Goal: Task Accomplishment & Management: Manage account settings

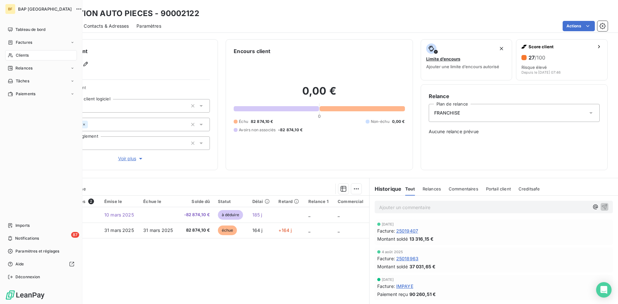
click at [32, 54] on div "Clients" at bounding box center [41, 55] width 72 height 10
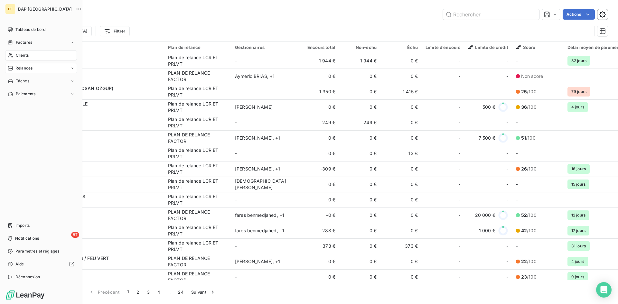
click at [24, 67] on span "Relances" at bounding box center [23, 68] width 17 height 6
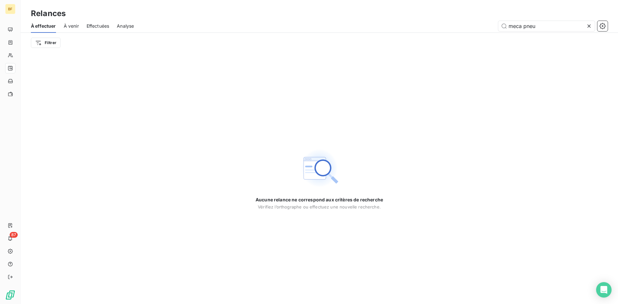
click at [43, 20] on div "À effectuer" at bounding box center [43, 26] width 25 height 14
drag, startPoint x: 536, startPoint y: 27, endPoint x: 431, endPoint y: 19, distance: 105.0
click at [435, 19] on div "Relances À effectuer À venir Effectuées Analyse meca pneu Filtrer" at bounding box center [320, 26] width 598 height 53
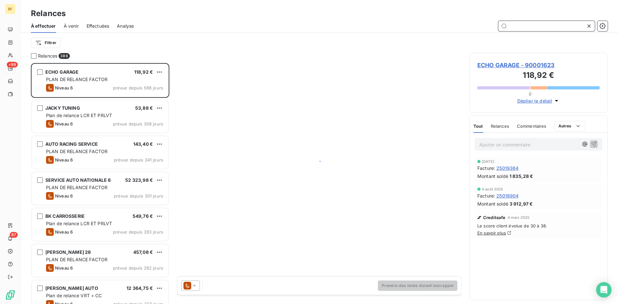
scroll to position [236, 134]
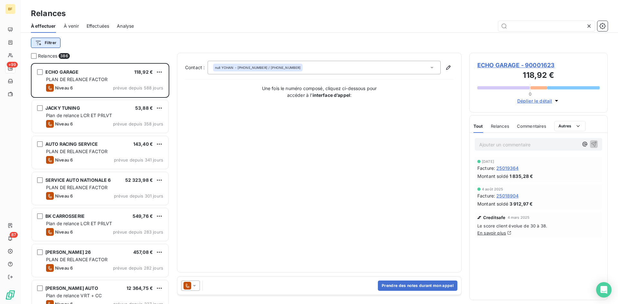
click at [49, 43] on html "BF +99 87 Relances À effectuer À venir Effectuées Analyse Filtrer Relances 386 …" at bounding box center [309, 152] width 618 height 304
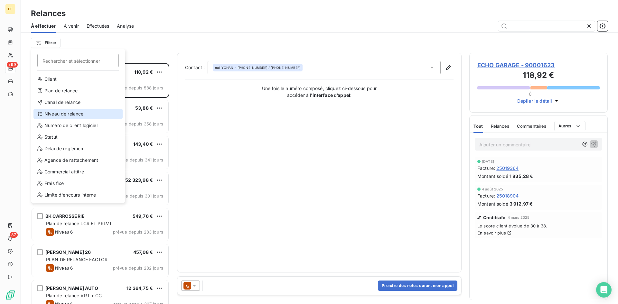
click at [59, 112] on div "Niveau de relance" at bounding box center [77, 114] width 89 height 10
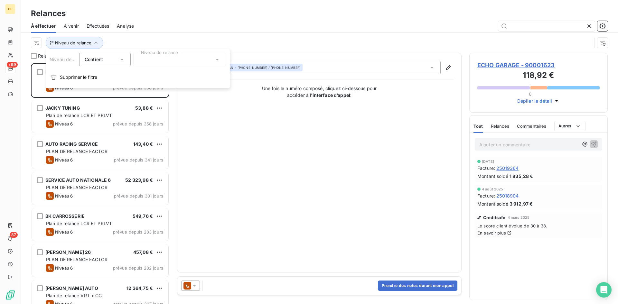
click at [121, 55] on div "Contient" at bounding box center [105, 60] width 52 height 14
click at [170, 61] on div at bounding box center [179, 60] width 93 height 14
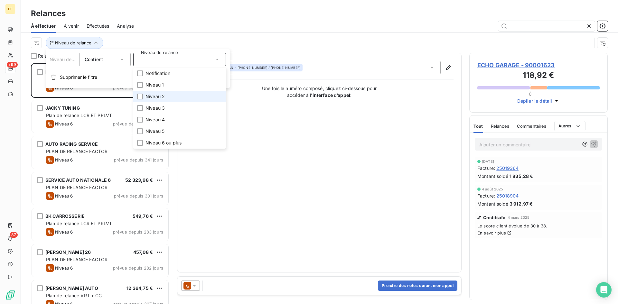
click at [156, 95] on span "Niveau 2" at bounding box center [155, 96] width 19 height 6
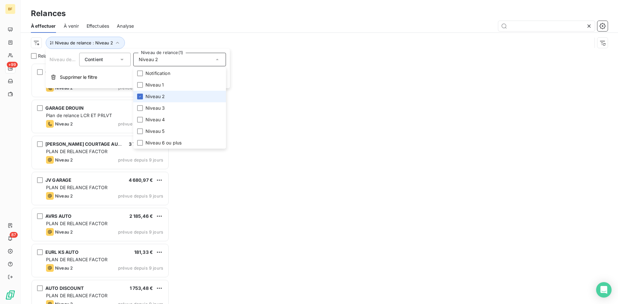
scroll to position [236, 134]
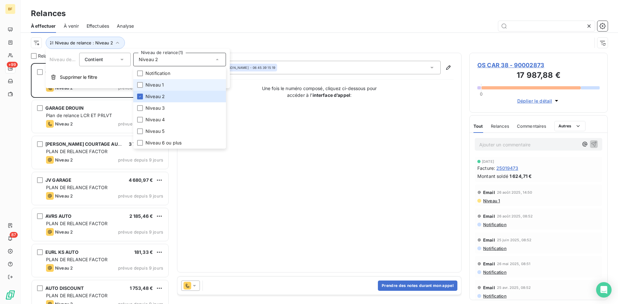
click at [153, 84] on span "Niveau 1" at bounding box center [155, 85] width 18 height 6
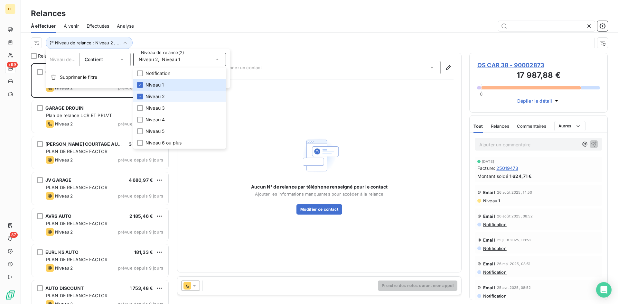
click at [143, 95] on li "Niveau 2" at bounding box center [179, 97] width 93 height 12
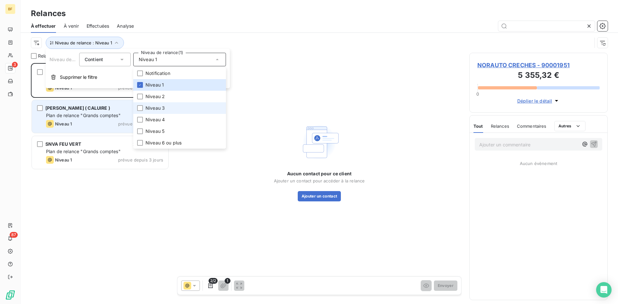
scroll to position [236, 134]
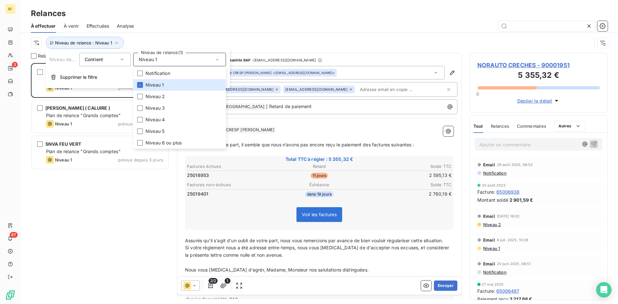
click at [249, 253] on span "Si votre règlement nous a été adressé entre-temps, nous vous [MEDICAL_DATA] de …" at bounding box center [318, 251] width 266 height 13
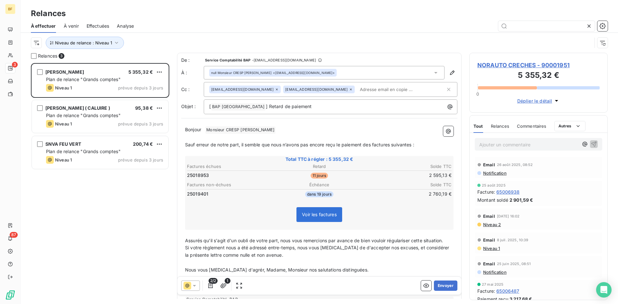
drag, startPoint x: 184, startPoint y: 144, endPoint x: 432, endPoint y: 147, distance: 247.7
click at [432, 147] on div "Bonjour ﻿ Monsieur CRESP Fabien ﻿ ﻿ ﻿ Sauf erreur de notre part, il semble que …" at bounding box center [319, 214] width 276 height 184
click at [202, 141] on p "﻿" at bounding box center [319, 137] width 269 height 7
click at [185, 144] on span "Sauf erreur de notre part, il semble que nous n’avons pas encore reçu le paieme…" at bounding box center [299, 144] width 229 height 5
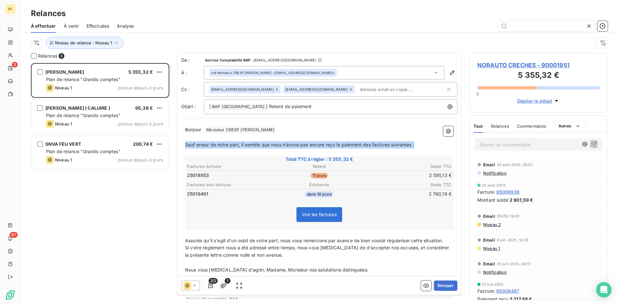
click at [185, 144] on span "Sauf erreur de notre part, il semble que nous n’avons pas encore reçu le paieme…" at bounding box center [299, 144] width 229 height 5
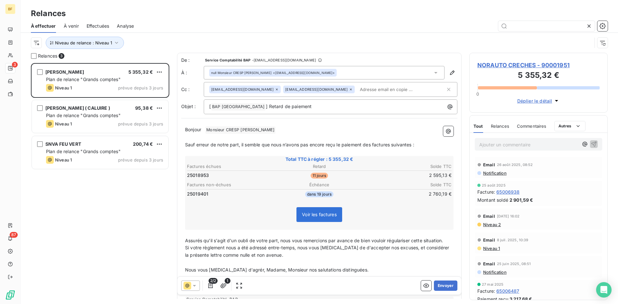
click at [185, 144] on span "Sauf erreur de notre part, il semble que nous n’avons pas encore reçu le paieme…" at bounding box center [299, 144] width 229 height 5
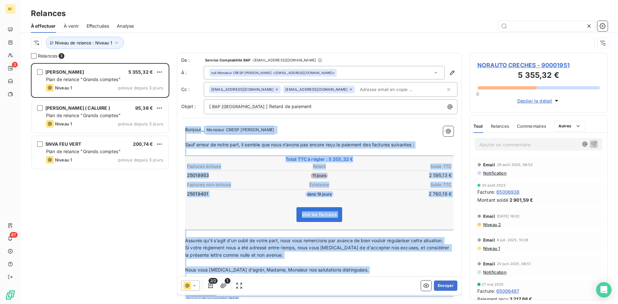
copy div "Bonjour ﻿ Monsieur CRESP Fabien ﻿ ﻿ ﻿ Sauf erreur de notre part, il semble que …"
click at [121, 207] on div "NORAUTO CRECHES 5 355,32 € Plan de relance "Grands comptes" Niveau 1 prévue dep…" at bounding box center [100, 183] width 138 height 241
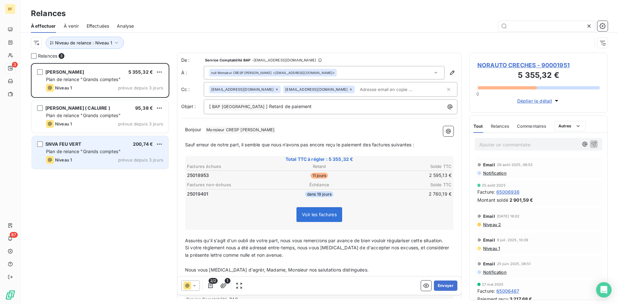
click at [72, 154] on div "Plan de relance "Grands comptes"" at bounding box center [104, 151] width 117 height 6
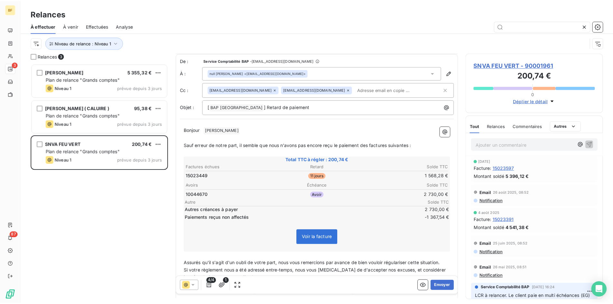
scroll to position [61, 0]
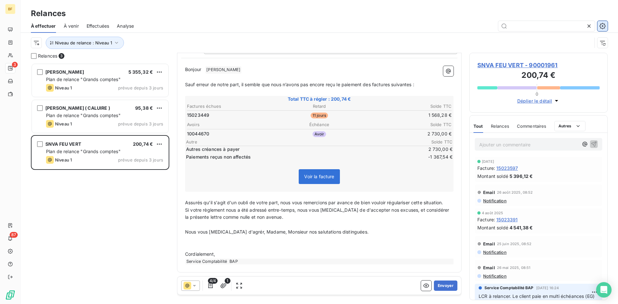
click at [604, 22] on button "button" at bounding box center [603, 26] width 10 height 10
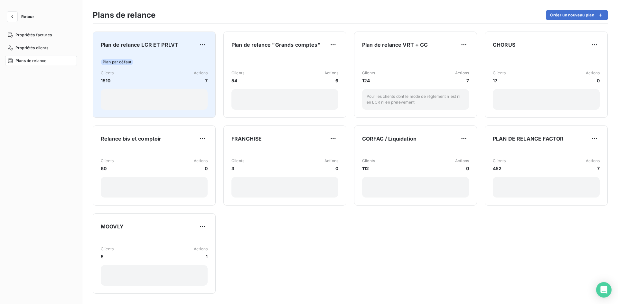
click at [140, 53] on div "Plan de relance LCR ET PRLVT Plan par défaut Clients 1510 Actions 7" at bounding box center [154, 75] width 107 height 70
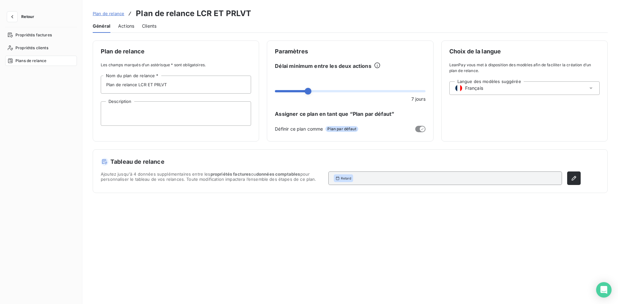
click at [130, 24] on span "Actions" at bounding box center [126, 26] width 16 height 6
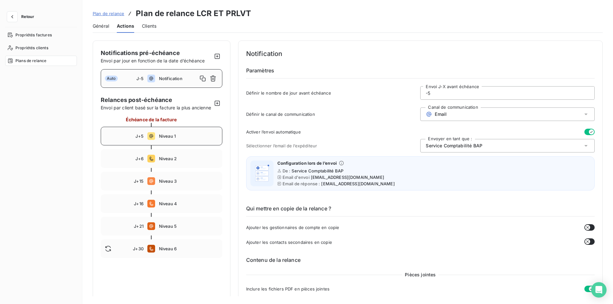
click at [162, 139] on span "Niveau 1" at bounding box center [188, 136] width 59 height 5
type input "5"
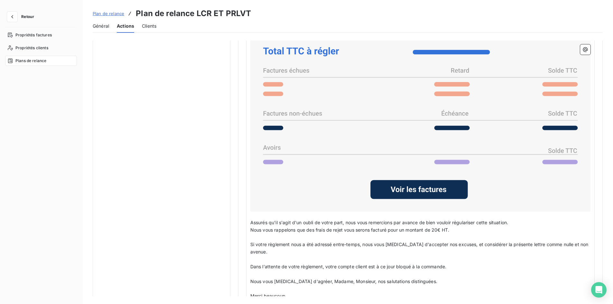
scroll to position [515, 0]
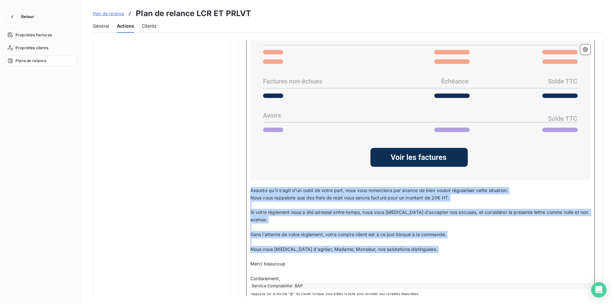
drag, startPoint x: 414, startPoint y: 246, endPoint x: 249, endPoint y: 189, distance: 173.6
click at [249, 189] on div "Bonjour Civilité du contact ﻿ Nom de famille du contact ﻿ ﻿ ﻿ Sauf erreur de no…" at bounding box center [420, 134] width 349 height 334
copy div "Assurés qu'il s'agit d'un oubli de votre part, nous vous remercions par avance …"
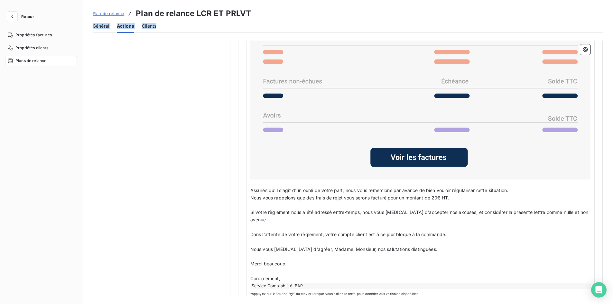
drag, startPoint x: 432, startPoint y: 9, endPoint x: 586, endPoint y: 32, distance: 155.3
click at [586, 32] on div "Plan de relance Plan de relance LCR ET PRLVT Général Actions Clients" at bounding box center [347, 16] width 531 height 33
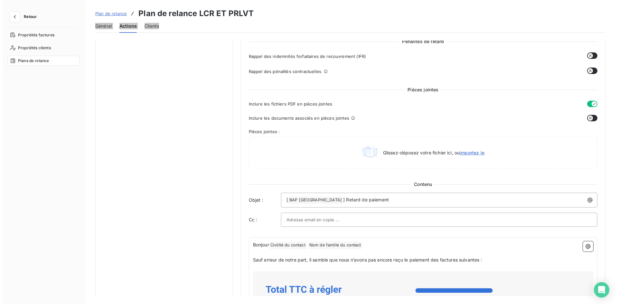
scroll to position [161, 0]
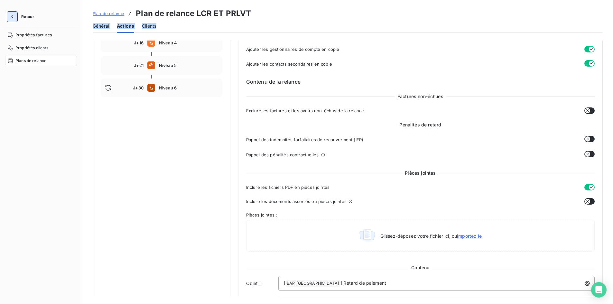
click at [15, 17] on icon "button" at bounding box center [12, 17] width 6 height 6
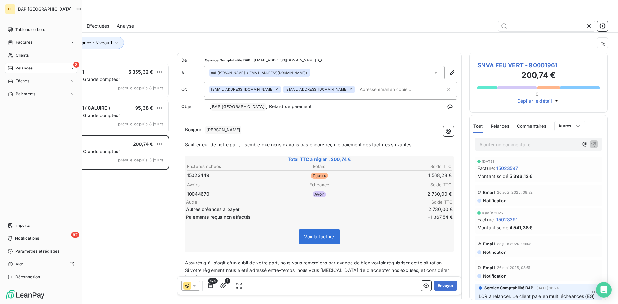
scroll to position [236, 134]
click at [21, 55] on span "Clients" at bounding box center [22, 55] width 13 height 6
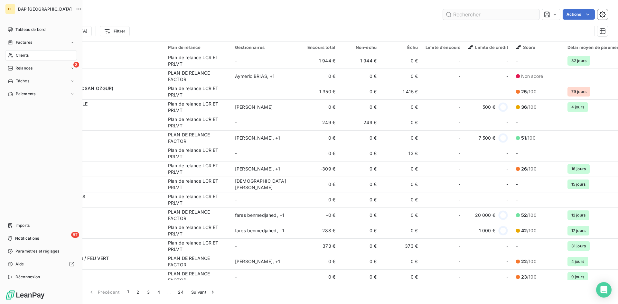
click at [465, 15] on input "text" at bounding box center [491, 14] width 97 height 10
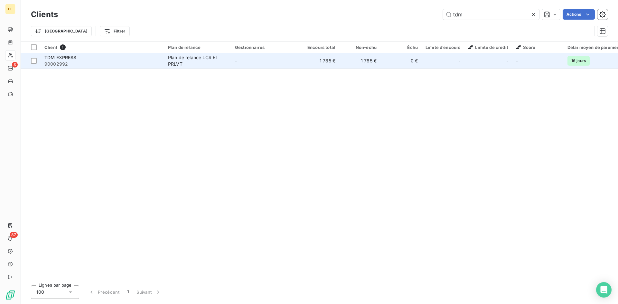
type input "tdm"
click at [50, 60] on span "TDM EXPRESS" at bounding box center [60, 57] width 32 height 5
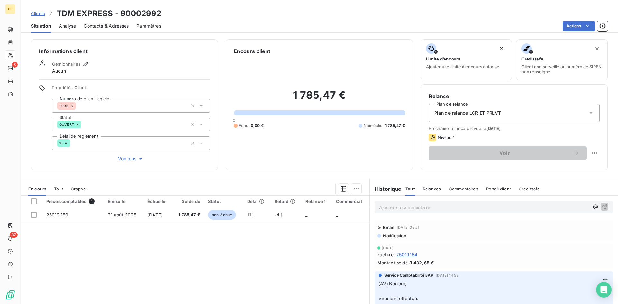
click at [402, 209] on p "Ajouter un commentaire ﻿" at bounding box center [484, 208] width 210 height 8
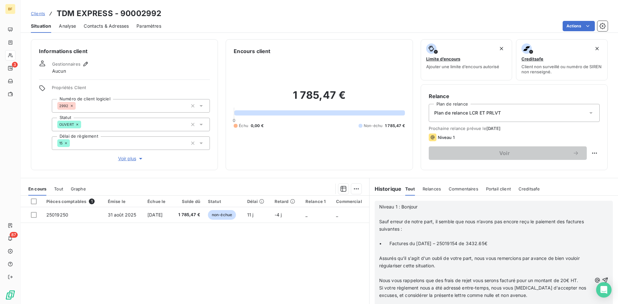
click at [379, 207] on span "Niveau 1 : Bonjour" at bounding box center [398, 206] width 39 height 5
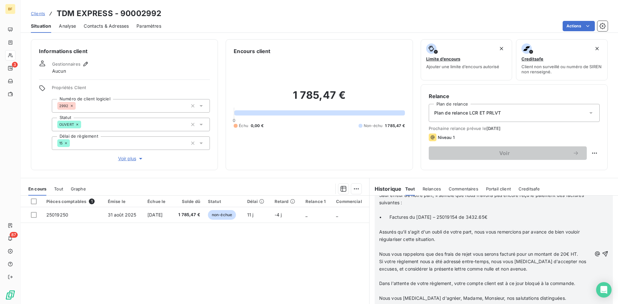
click at [557, 291] on p "﻿" at bounding box center [485, 291] width 213 height 7
click at [602, 254] on icon "button" at bounding box center [605, 254] width 6 height 6
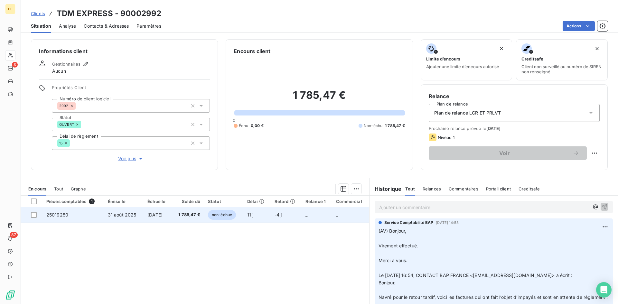
scroll to position [385, 0]
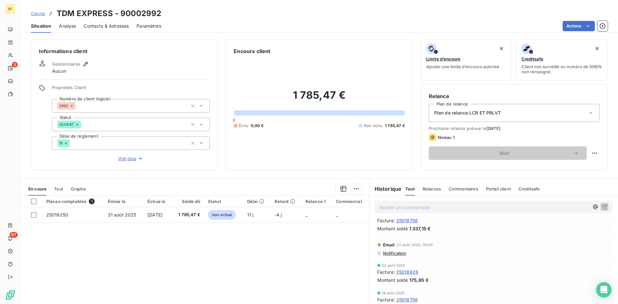
click at [412, 205] on p "Ajouter un commentaire ﻿" at bounding box center [484, 208] width 210 height 8
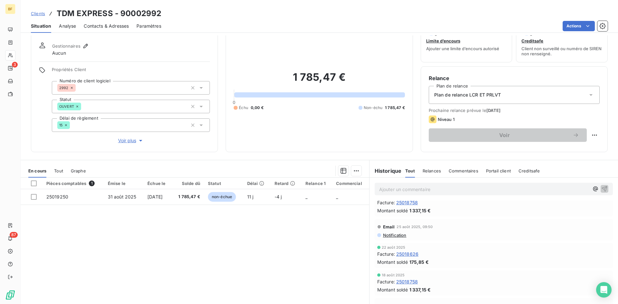
scroll to position [35, 0]
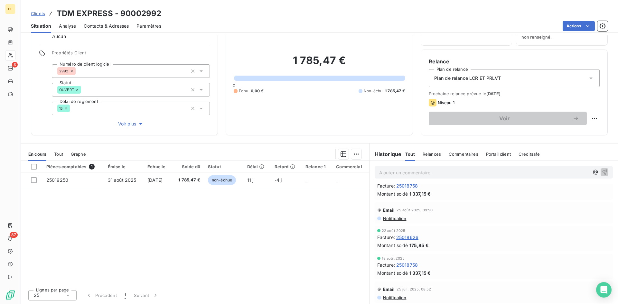
click at [405, 153] on span "Tout" at bounding box center [410, 154] width 10 height 5
click at [384, 154] on h6 "Historique" at bounding box center [386, 154] width 32 height 8
click at [424, 156] on span "Relances" at bounding box center [432, 154] width 18 height 5
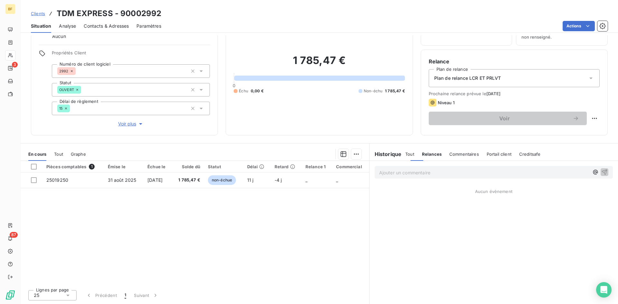
scroll to position [0, 0]
click at [405, 156] on span "Tout" at bounding box center [409, 154] width 9 height 5
